Goal: Task Accomplishment & Management: Use online tool/utility

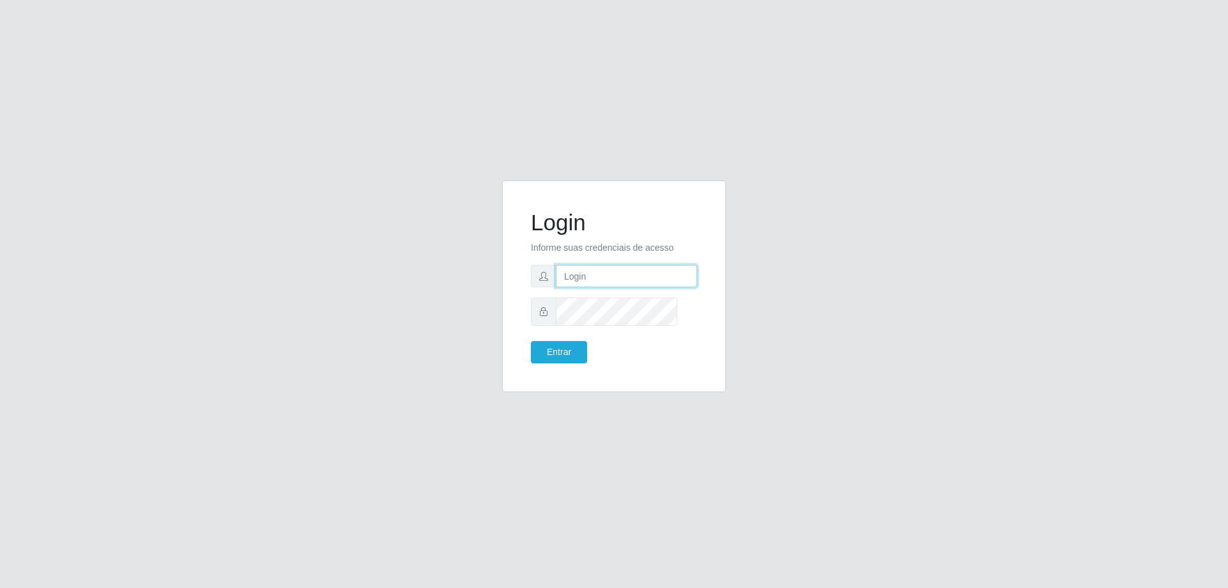
click at [601, 276] on input "text" at bounding box center [626, 276] width 141 height 22
type input "[PERSON_NAME][EMAIL_ADDRESS][DOMAIN_NAME]"
click at [531, 341] on button "Entrar" at bounding box center [559, 352] width 56 height 22
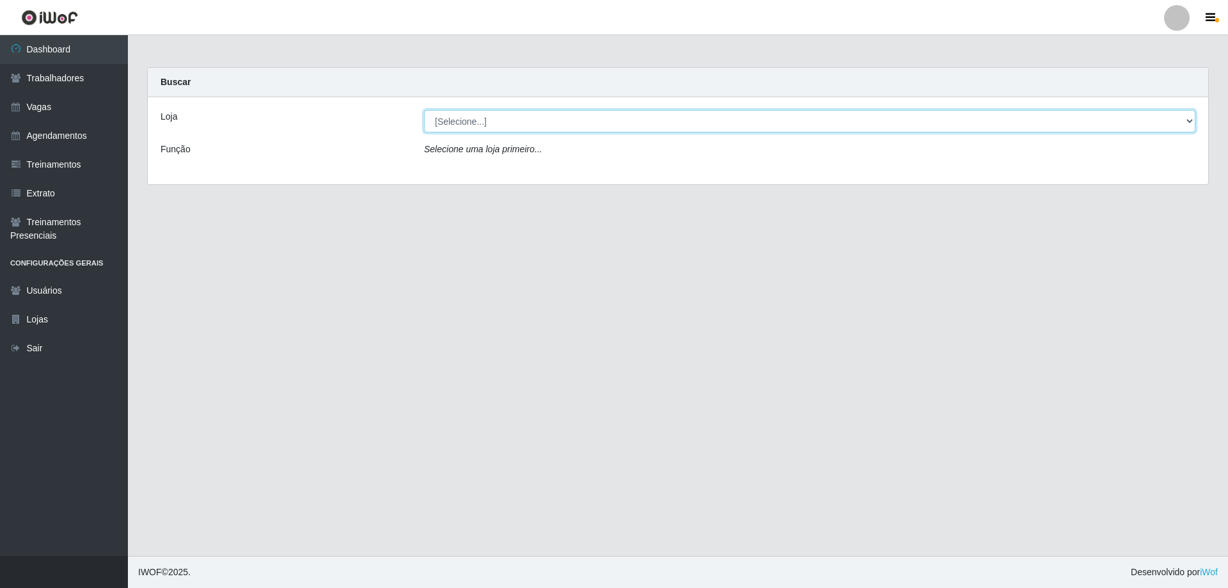
click at [483, 132] on select "[Selecione...] [GEOGRAPHIC_DATA] - [GEOGRAPHIC_DATA]" at bounding box center [809, 121] width 771 height 22
select select "524"
click at [425, 120] on select "[Selecione...] [GEOGRAPHIC_DATA] - [GEOGRAPHIC_DATA]" at bounding box center [809, 121] width 771 height 22
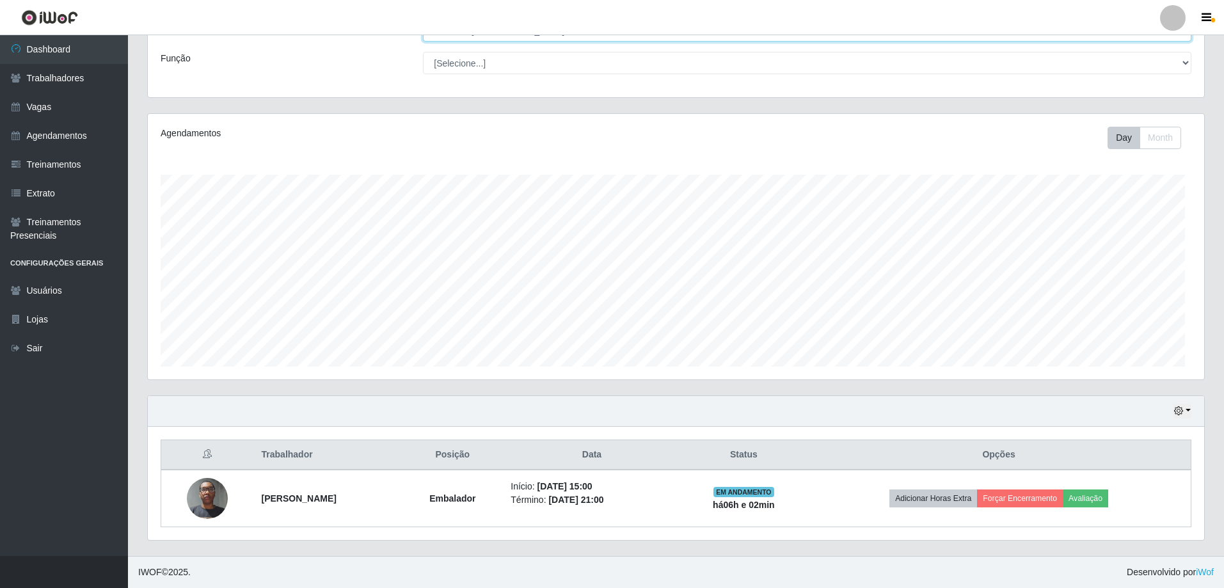
scroll to position [173, 0]
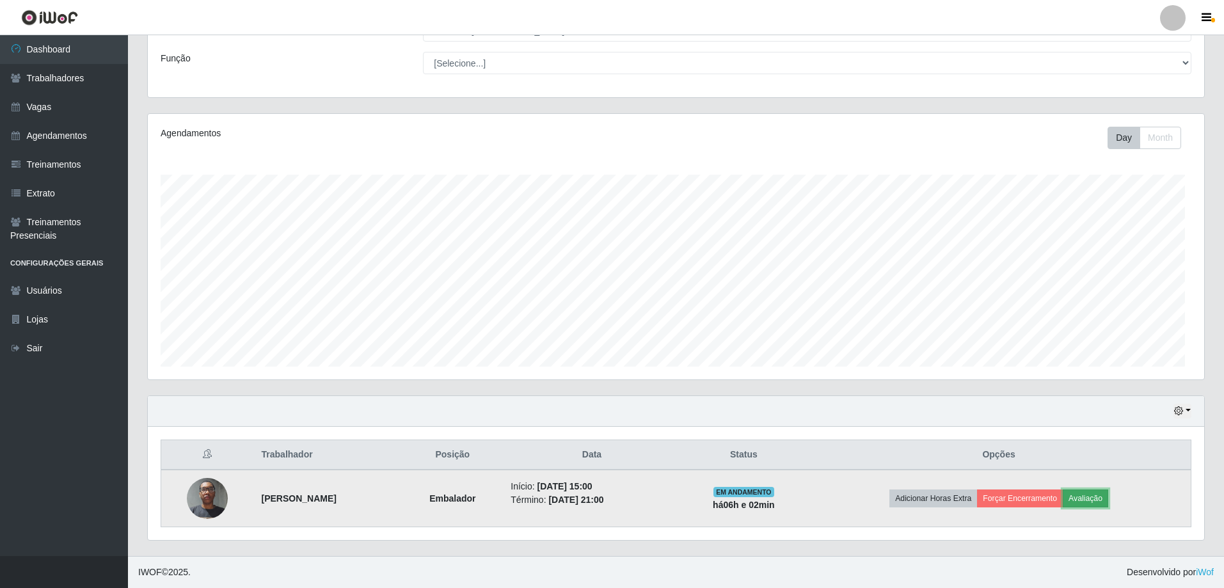
click at [1108, 489] on button "Avaliação" at bounding box center [1085, 498] width 45 height 18
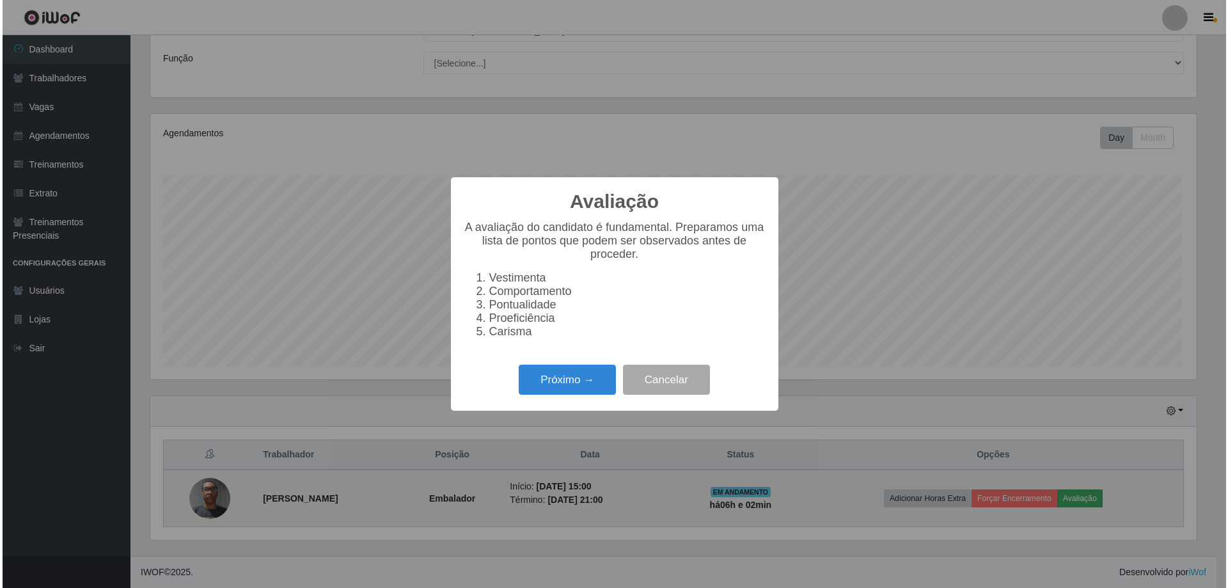
scroll to position [278, 1051]
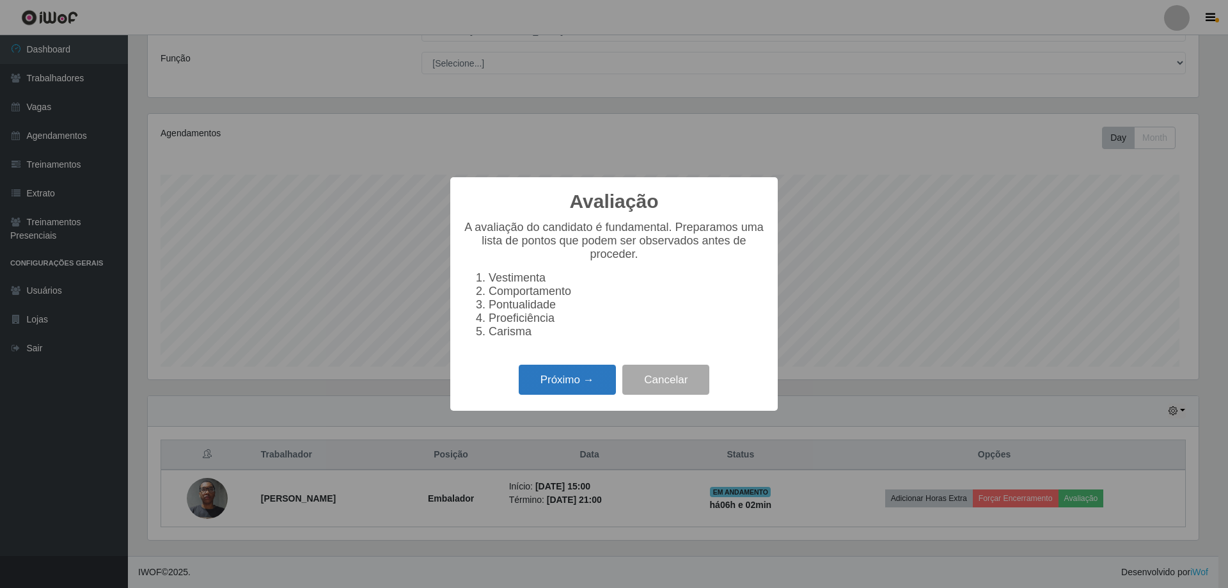
click at [580, 395] on button "Próximo →" at bounding box center [567, 380] width 97 height 30
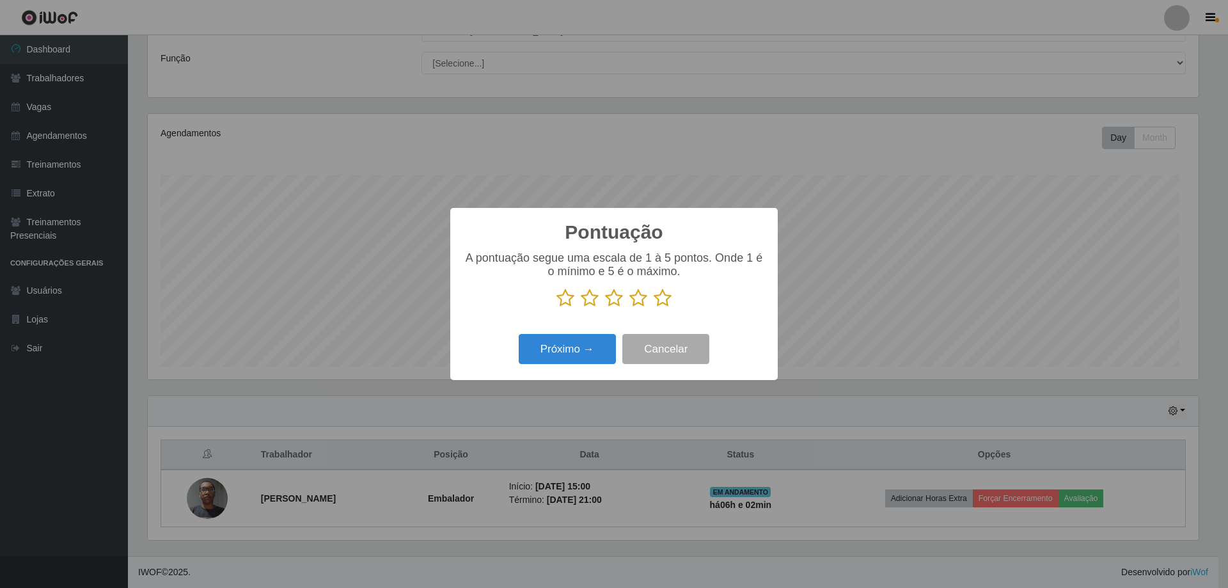
scroll to position [639426, 638652]
click at [663, 302] on icon at bounding box center [663, 298] width 18 height 19
click at [654, 308] on input "radio" at bounding box center [654, 308] width 0 height 0
click at [596, 352] on button "Próximo →" at bounding box center [567, 349] width 97 height 30
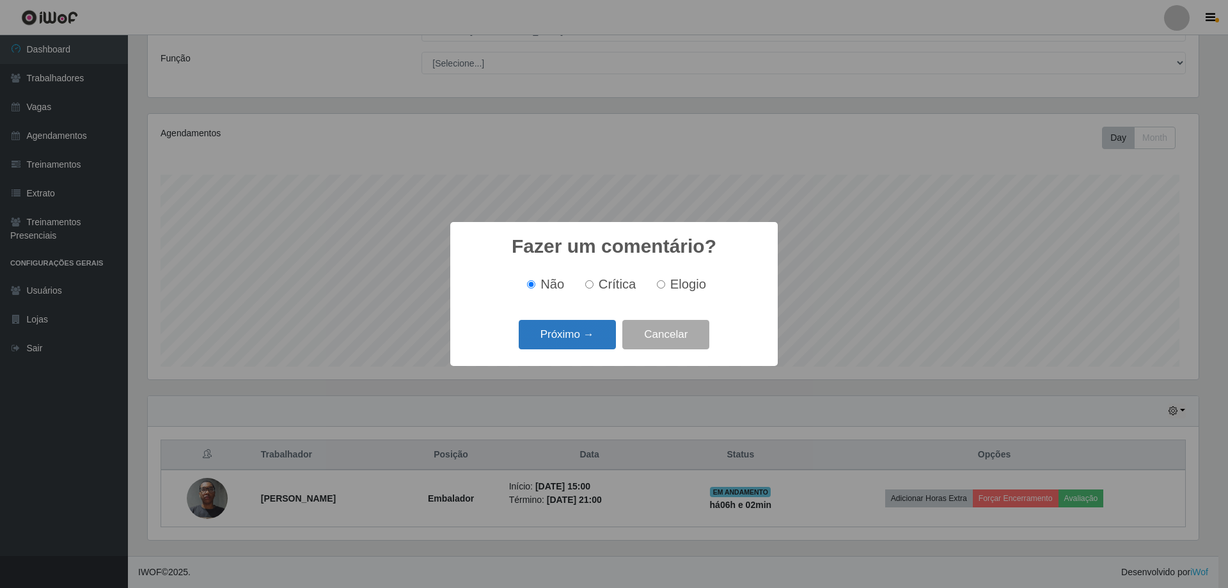
click at [597, 347] on button "Próximo →" at bounding box center [567, 335] width 97 height 30
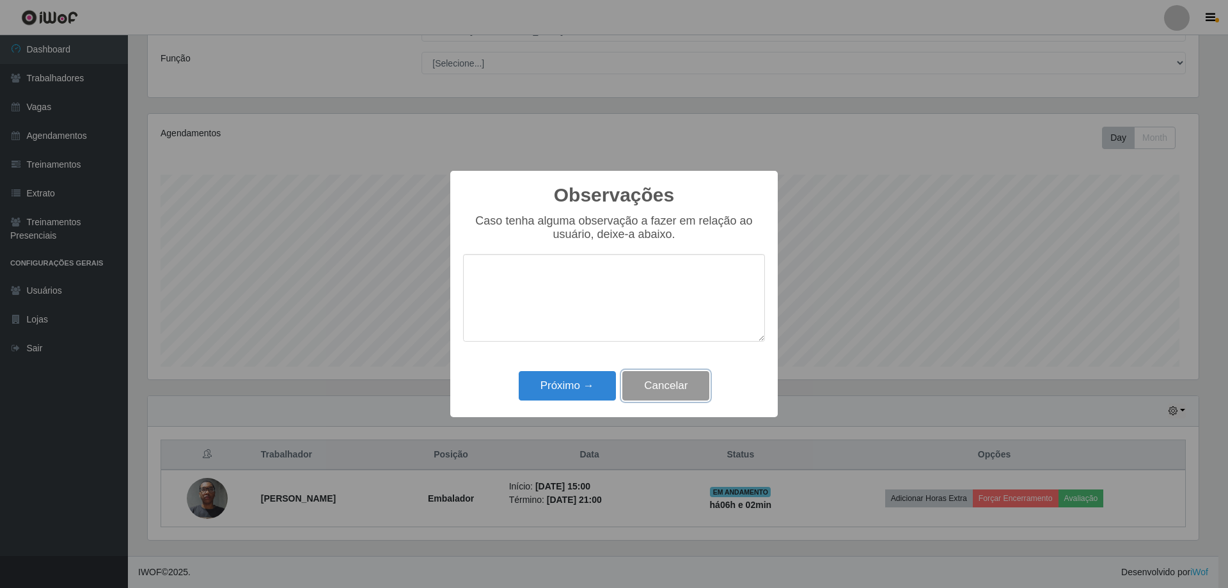
click at [645, 401] on button "Cancelar" at bounding box center [665, 386] width 87 height 30
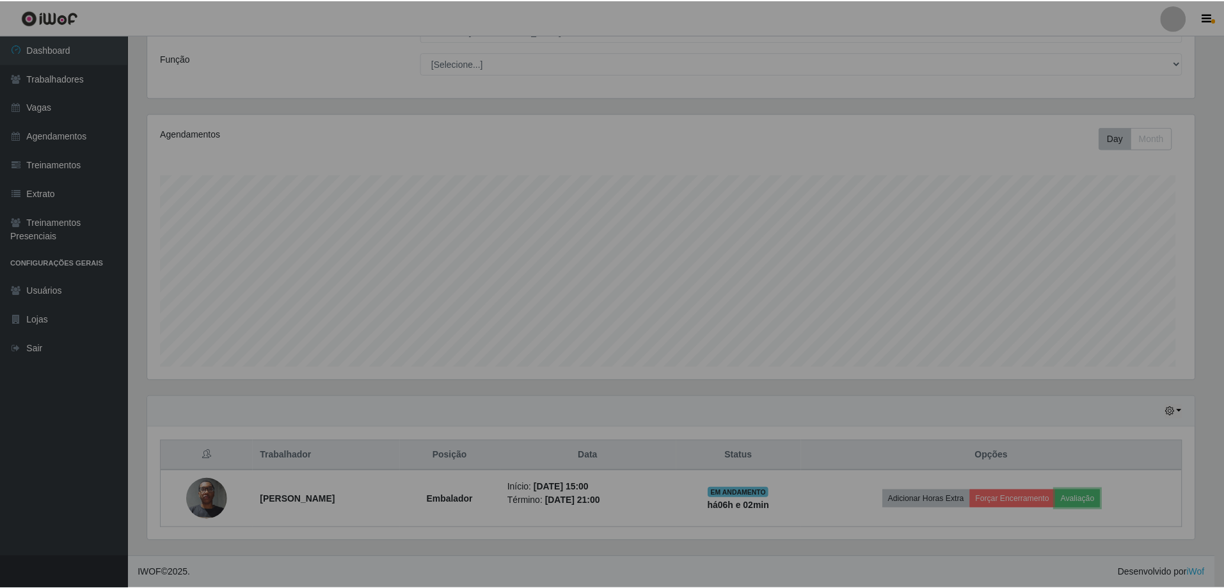
scroll to position [278, 1056]
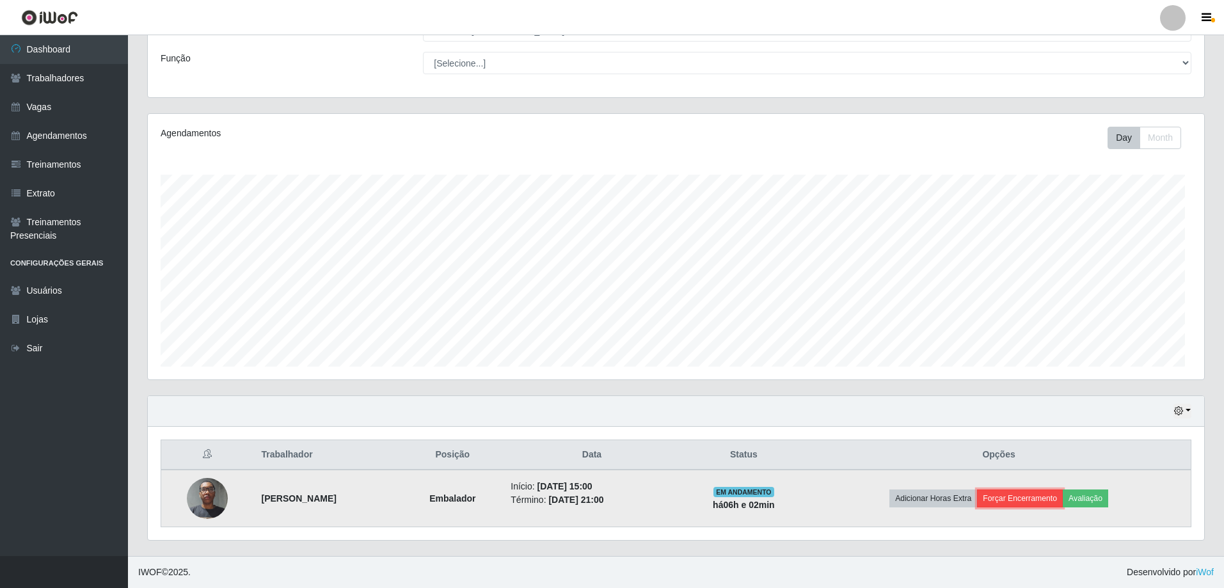
click at [1032, 489] on button "Forçar Encerramento" at bounding box center [1020, 498] width 86 height 18
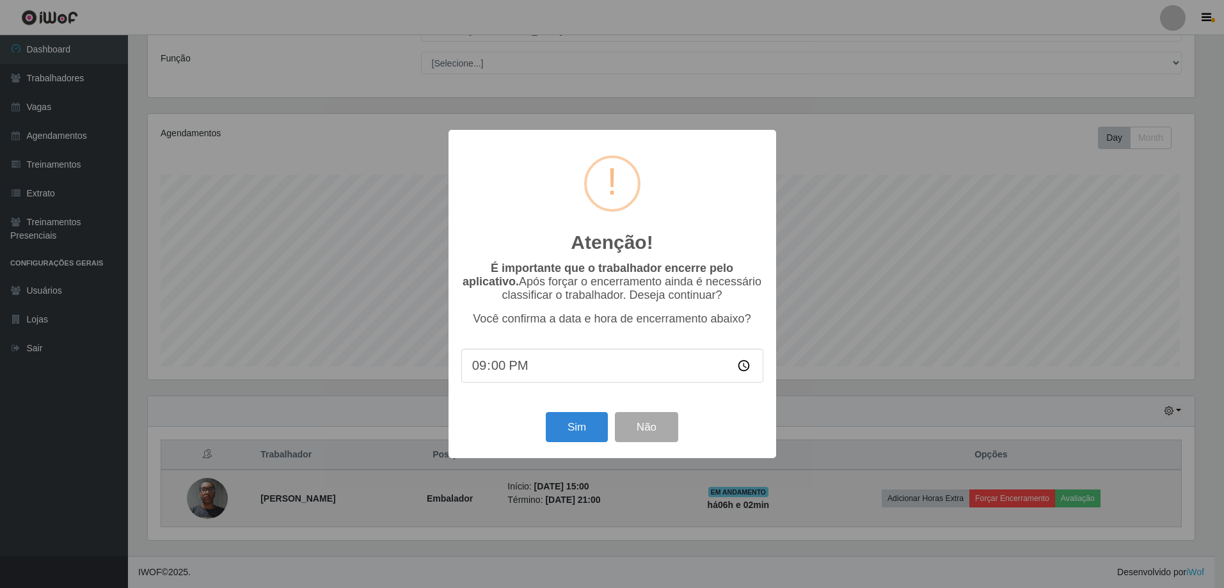
scroll to position [278, 1051]
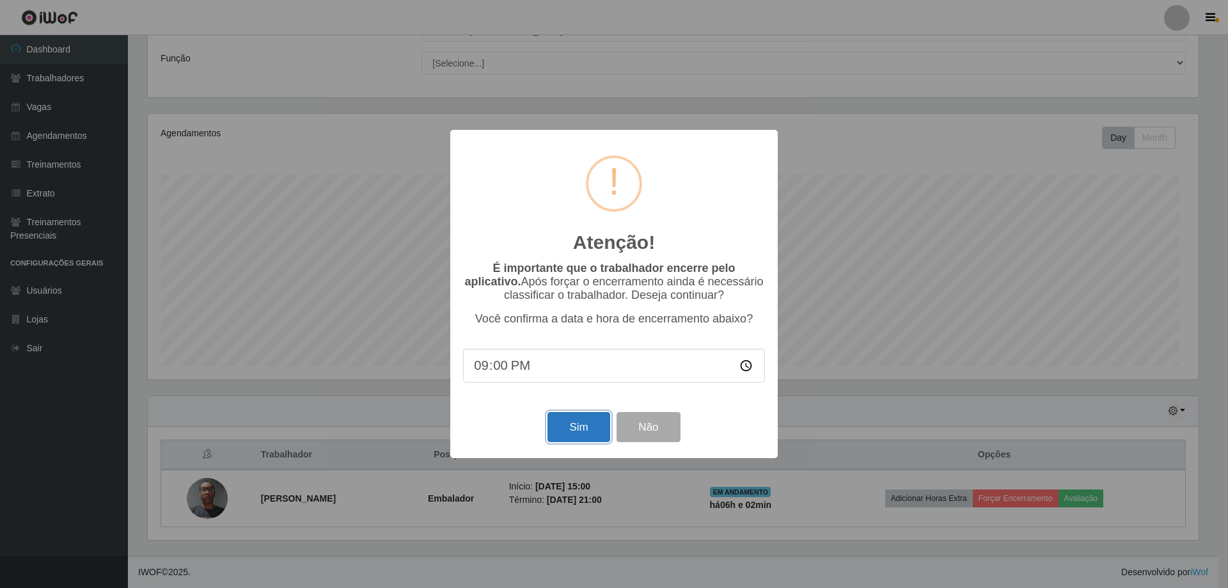
click at [582, 442] on button "Sim" at bounding box center [579, 427] width 62 height 30
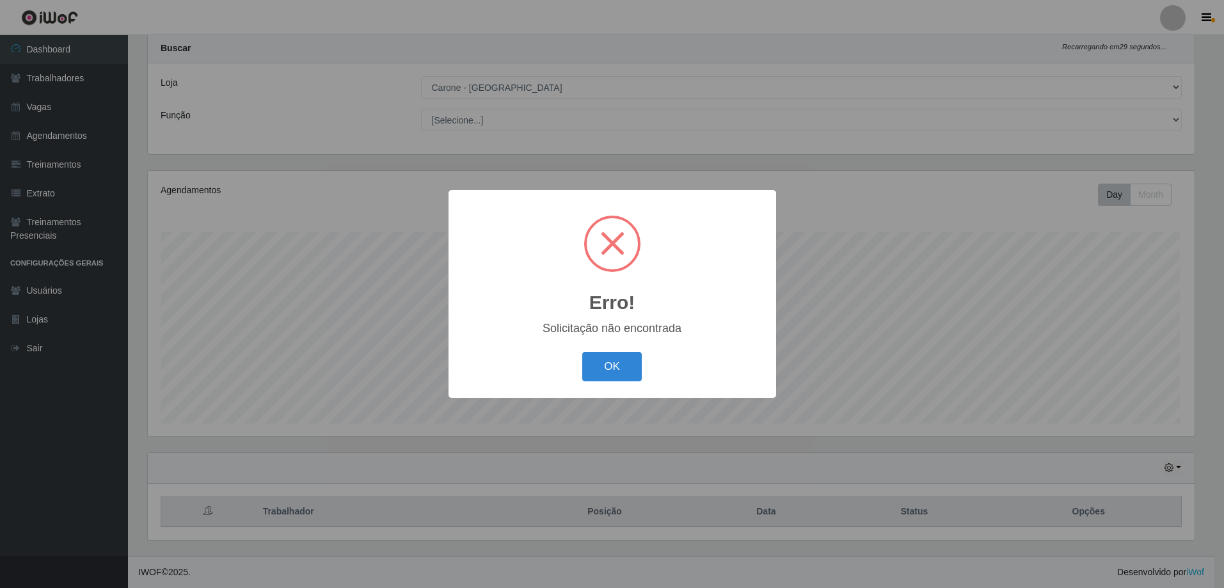
scroll to position [107, 0]
click at [619, 382] on button "OK" at bounding box center [614, 367] width 59 height 30
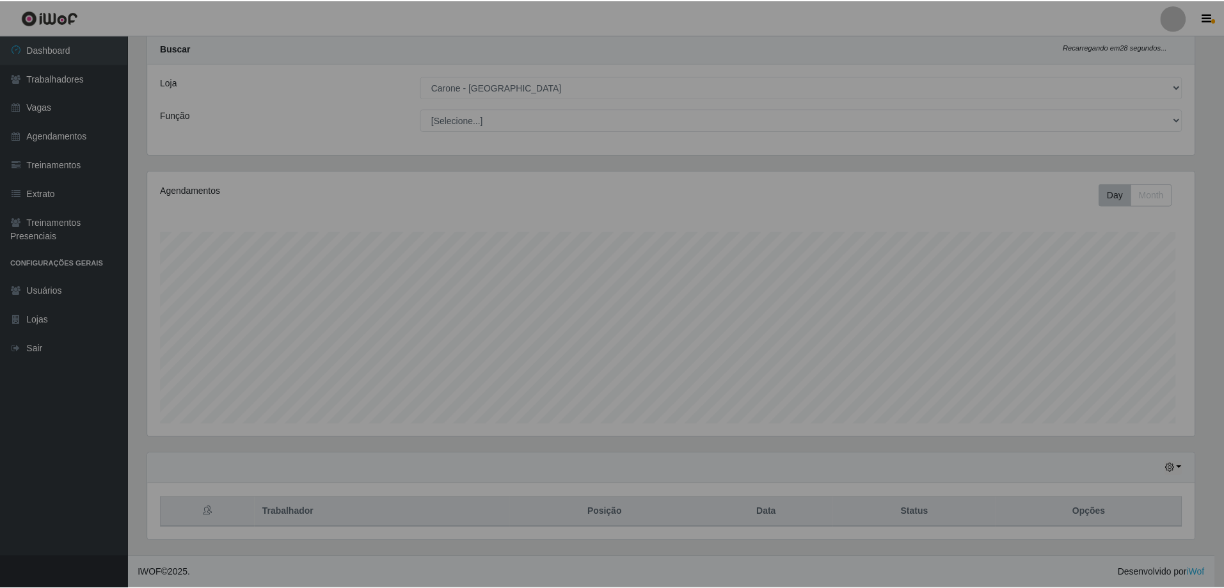
scroll to position [278, 1056]
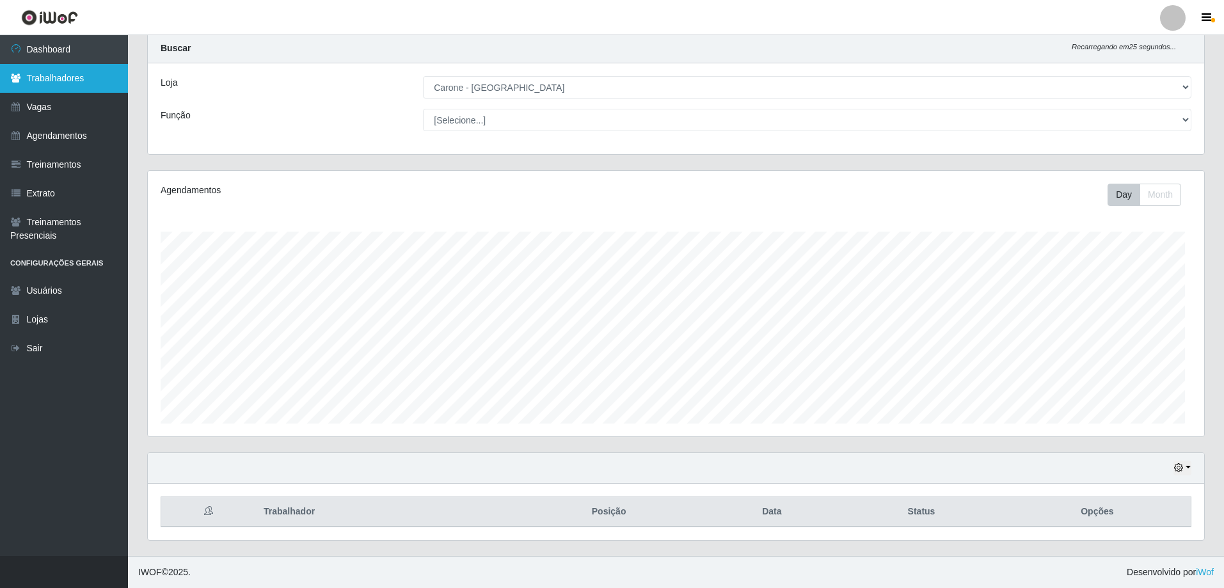
click at [96, 86] on link "Trabalhadores" at bounding box center [64, 78] width 128 height 29
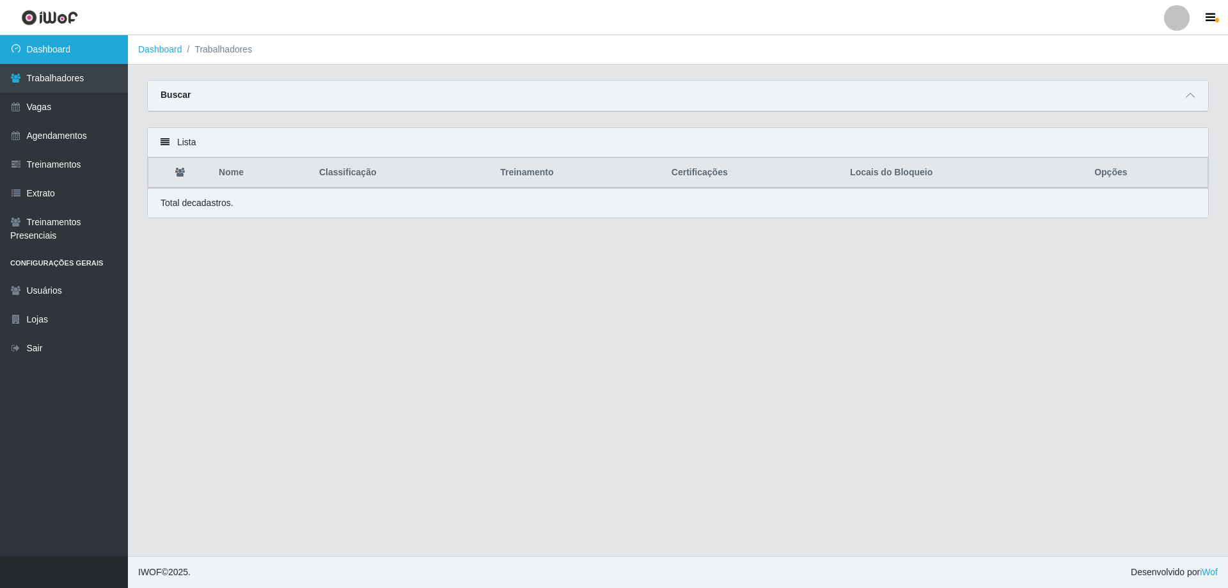
click at [62, 58] on link "Dashboard" at bounding box center [64, 49] width 128 height 29
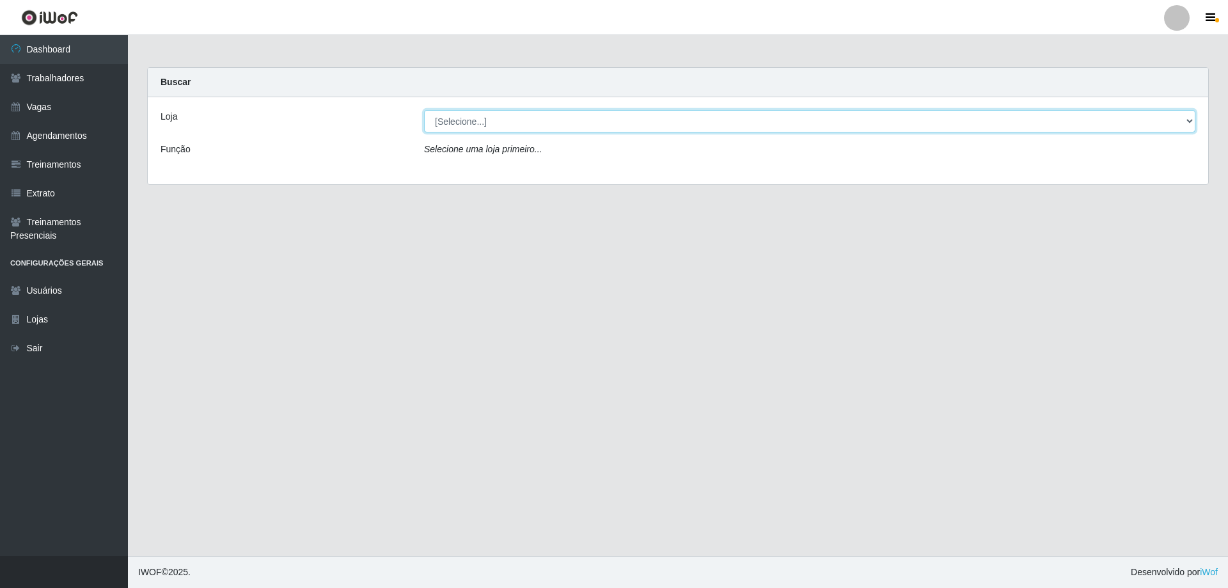
click at [450, 132] on select "[Selecione...] [GEOGRAPHIC_DATA] - [GEOGRAPHIC_DATA]" at bounding box center [809, 121] width 771 height 22
select select "524"
click at [425, 120] on select "[Selecione...] [GEOGRAPHIC_DATA] - [GEOGRAPHIC_DATA]" at bounding box center [809, 121] width 771 height 22
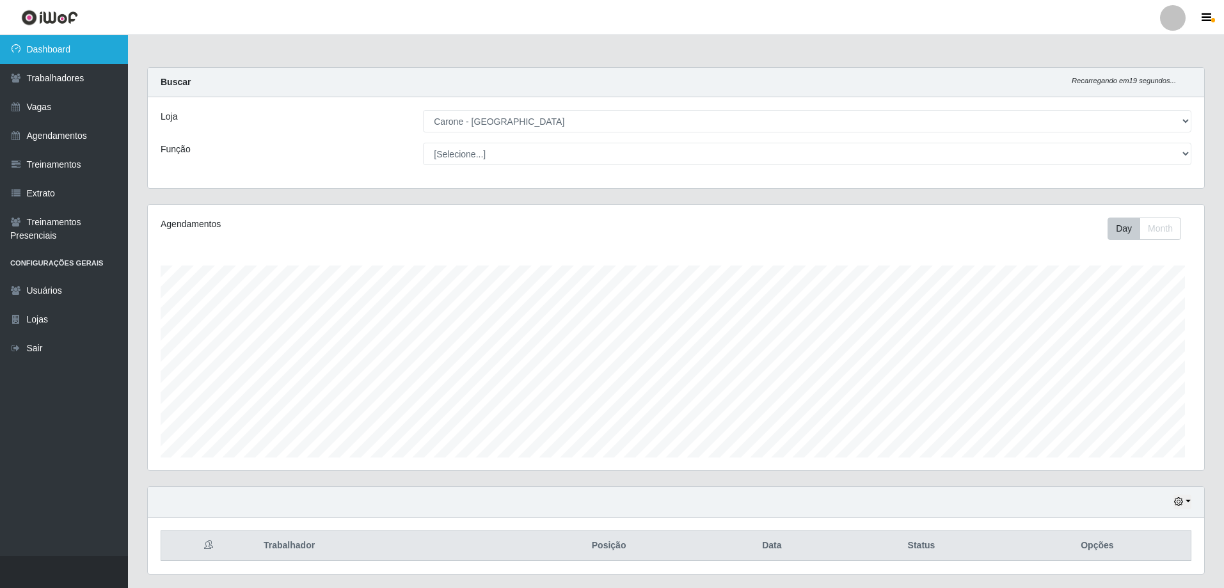
click at [82, 61] on link "Dashboard" at bounding box center [64, 49] width 128 height 29
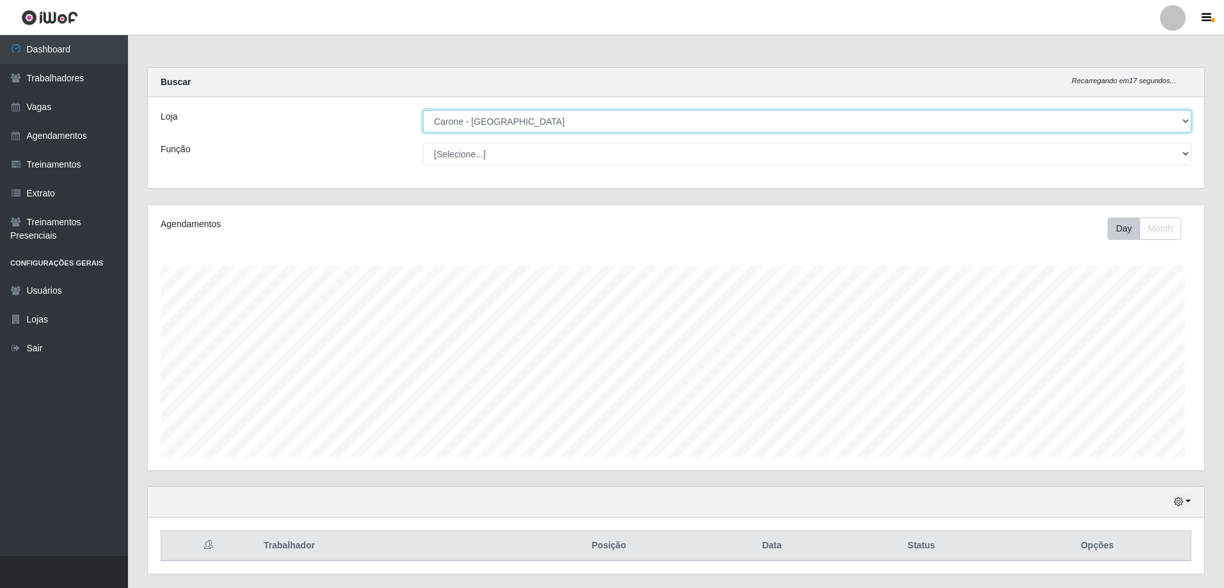
click at [461, 132] on select "[Selecione...] [GEOGRAPHIC_DATA] - [GEOGRAPHIC_DATA]" at bounding box center [807, 121] width 768 height 22
click at [424, 120] on select "[Selecione...] [GEOGRAPHIC_DATA] - [GEOGRAPHIC_DATA]" at bounding box center [807, 121] width 768 height 22
